Goal: Information Seeking & Learning: Learn about a topic

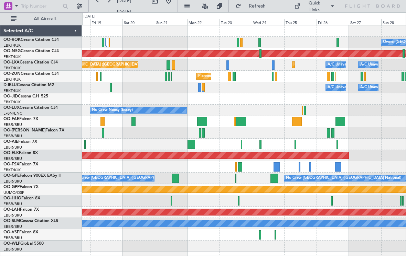
click at [239, 43] on div "Owner [GEOGRAPHIC_DATA]-[GEOGRAPHIC_DATA] Planned Maint [GEOGRAPHIC_DATA] ([GEO…" at bounding box center [243, 42] width 323 height 11
click at [238, 37] on div "Owner [GEOGRAPHIC_DATA]-[GEOGRAPHIC_DATA] Planned Maint [GEOGRAPHIC_DATA] ([GEO…" at bounding box center [243, 42] width 323 height 11
click at [237, 43] on div at bounding box center [238, 42] width 2 height 9
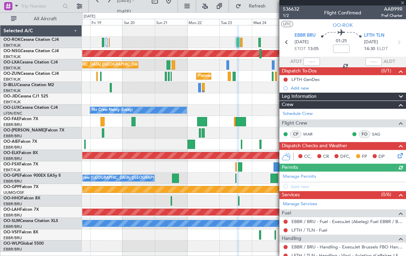
click at [401, 4] on div at bounding box center [342, 3] width 127 height 6
click at [400, 3] on span at bounding box center [402, 3] width 7 height 6
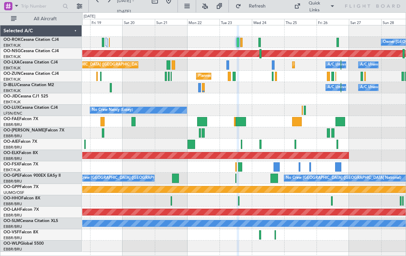
type input "0"
click at [275, 61] on div "Planned Maint [GEOGRAPHIC_DATA] ([GEOGRAPHIC_DATA]) Planned Maint [GEOGRAPHIC_D…" at bounding box center [243, 64] width 323 height 11
click at [270, 64] on div "Planned Maint [GEOGRAPHIC_DATA] ([GEOGRAPHIC_DATA]) Planned Maint [GEOGRAPHIC_D…" at bounding box center [243, 64] width 323 height 11
click at [272, 64] on div at bounding box center [273, 65] width 3 height 9
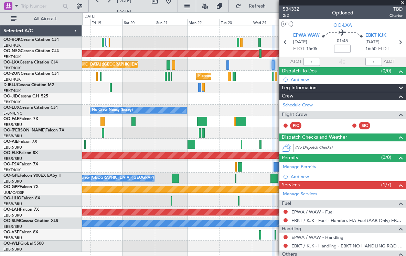
click at [403, 4] on span at bounding box center [402, 3] width 7 height 6
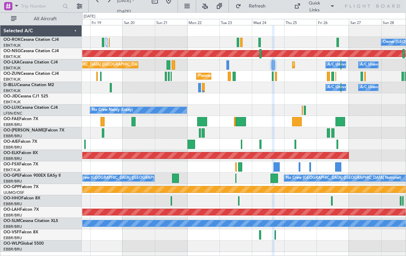
type input "0"
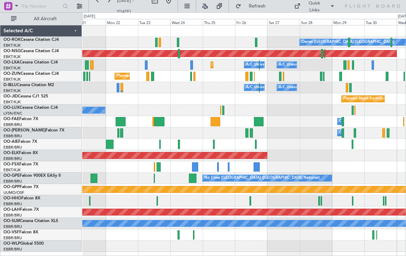
click at [319, 77] on div "Planned Maint Kortrijk-[GEOGRAPHIC_DATA]" at bounding box center [243, 76] width 323 height 11
click at [320, 75] on div at bounding box center [321, 76] width 2 height 9
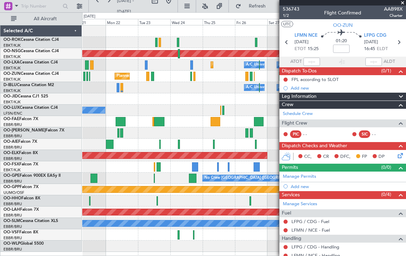
click at [404, 1] on span at bounding box center [402, 3] width 7 height 6
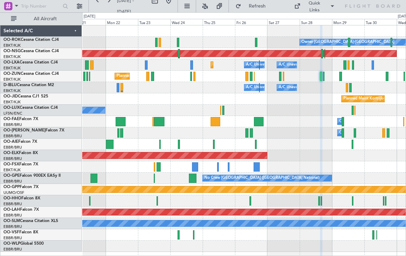
type input "0"
click at [403, 2] on div "Quick Links" at bounding box center [341, 6] width 129 height 12
click at [281, 77] on div at bounding box center [280, 76] width 2 height 9
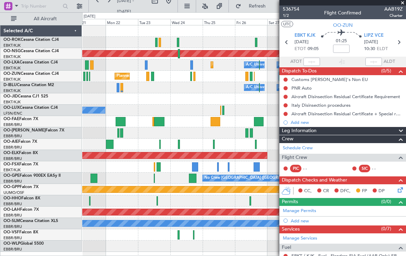
click at [403, 5] on span at bounding box center [402, 3] width 7 height 6
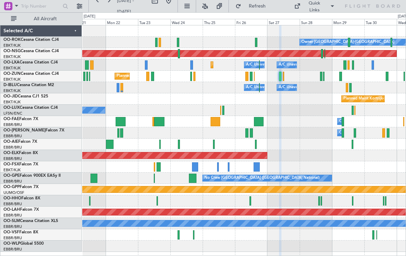
type input "0"
click at [323, 76] on div at bounding box center [323, 76] width 1 height 9
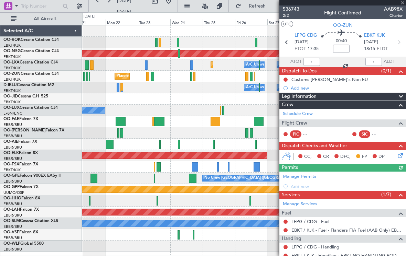
click at [402, 4] on div at bounding box center [342, 3] width 127 height 6
click at [402, 3] on div at bounding box center [342, 3] width 127 height 6
click at [402, 5] on span at bounding box center [402, 3] width 7 height 6
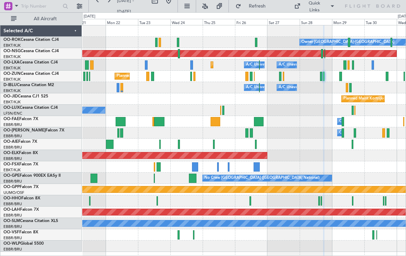
type input "0"
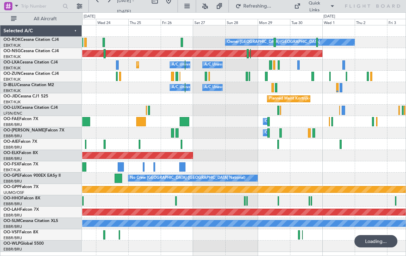
click at [247, 55] on div at bounding box center [248, 53] width 2 height 9
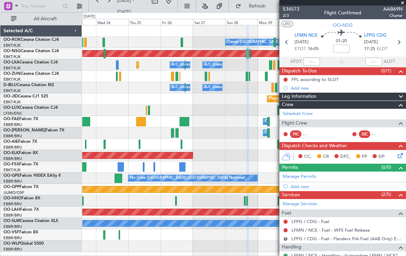
click at [402, 4] on span at bounding box center [402, 3] width 7 height 6
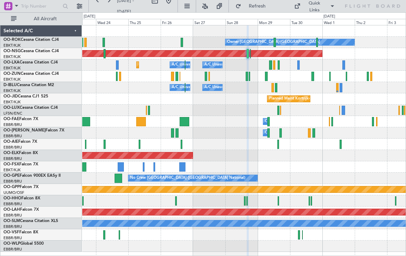
type input "0"
click at [274, 44] on div at bounding box center [274, 42] width 2 height 9
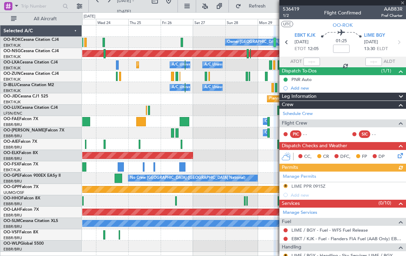
click at [404, 4] on div at bounding box center [342, 3] width 127 height 6
click at [402, 3] on span at bounding box center [402, 3] width 7 height 6
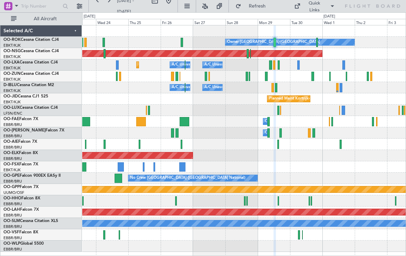
type input "0"
click at [315, 43] on div "Owner [GEOGRAPHIC_DATA]-[GEOGRAPHIC_DATA]" at bounding box center [289, 42] width 129 height 6
click at [316, 44] on div at bounding box center [317, 42] width 2 height 9
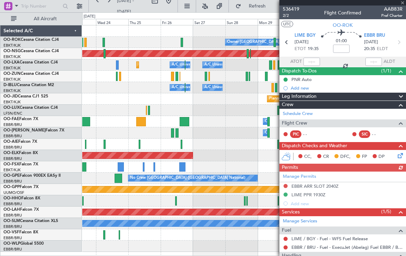
click at [404, 3] on div at bounding box center [342, 3] width 127 height 6
click at [402, 3] on span at bounding box center [402, 3] width 7 height 6
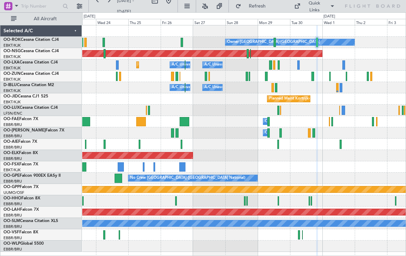
type input "0"
click at [270, 66] on div at bounding box center [270, 65] width 3 height 9
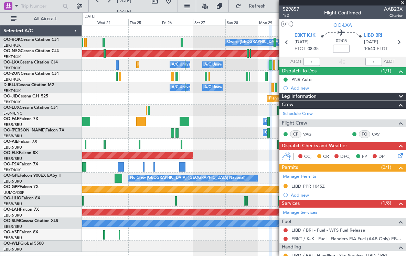
click at [403, 5] on span at bounding box center [402, 3] width 7 height 6
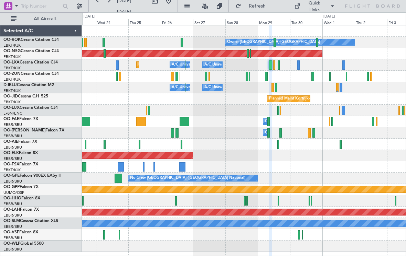
type input "0"
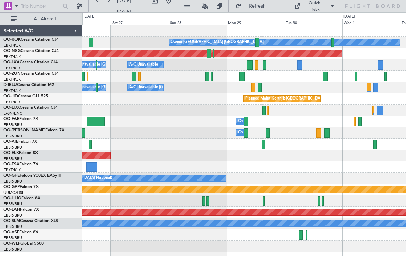
click at [298, 73] on div at bounding box center [243, 76] width 323 height 11
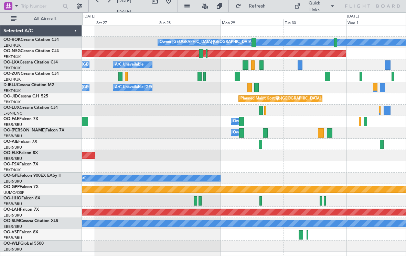
click at [253, 64] on div at bounding box center [253, 65] width 4 height 9
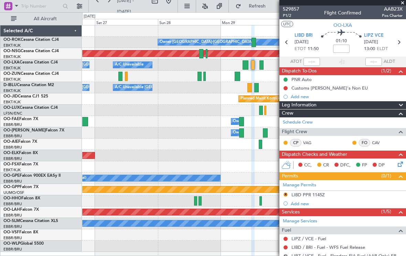
click at [402, 4] on span at bounding box center [402, 3] width 7 height 6
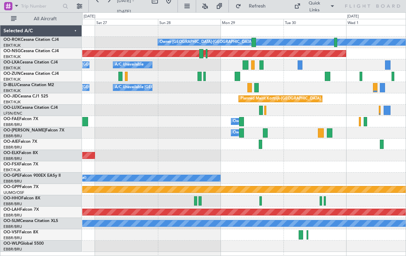
click at [262, 67] on div at bounding box center [261, 65] width 4 height 9
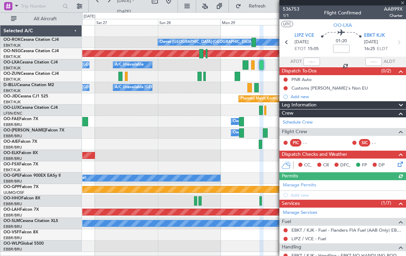
click at [402, 1] on div at bounding box center [342, 3] width 127 height 6
click at [404, 3] on span at bounding box center [402, 3] width 7 height 6
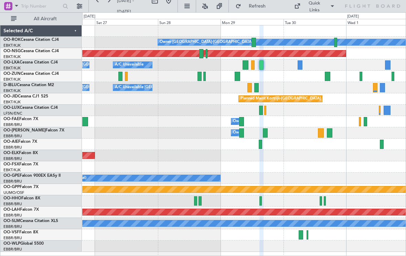
type input "0"
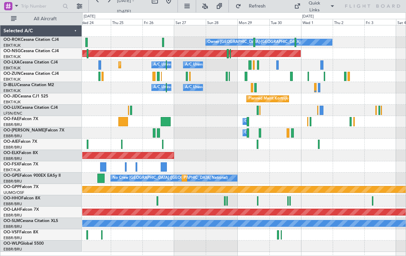
click at [328, 3] on span at bounding box center [332, 6] width 8 height 8
click at [330, 24] on button "Trip Builder" at bounding box center [323, 22] width 52 height 17
click at [321, 7] on div "Quick Links" at bounding box center [314, 6] width 20 height 13
click at [328, 37] on button "Crew Board" at bounding box center [323, 39] width 52 height 17
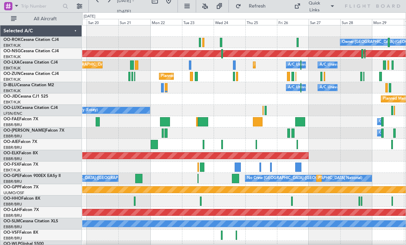
click at [238, 76] on div at bounding box center [237, 76] width 2 height 9
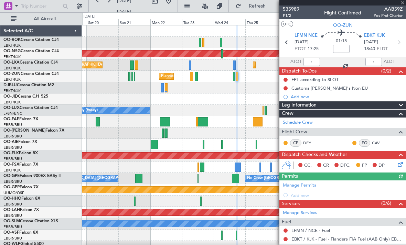
click at [403, 4] on div at bounding box center [342, 3] width 127 height 6
click at [403, 3] on div at bounding box center [342, 3] width 127 height 6
click at [403, 3] on span at bounding box center [402, 3] width 7 height 6
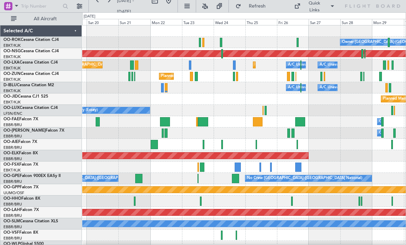
click at [286, 76] on div "Planned Maint Kortrijk-[GEOGRAPHIC_DATA]" at bounding box center [243, 76] width 323 height 11
click at [287, 74] on div at bounding box center [288, 76] width 3 height 9
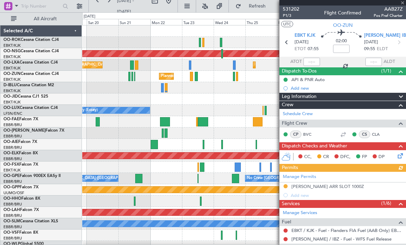
click at [404, 2] on div at bounding box center [342, 3] width 127 height 6
click at [403, 4] on span at bounding box center [402, 3] width 7 height 6
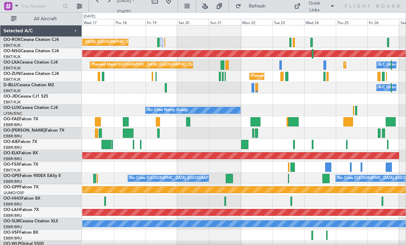
click at [284, 76] on div "Planned Maint Kortrijk-[GEOGRAPHIC_DATA]" at bounding box center [243, 76] width 323 height 11
